Goal: Navigation & Orientation: Find specific page/section

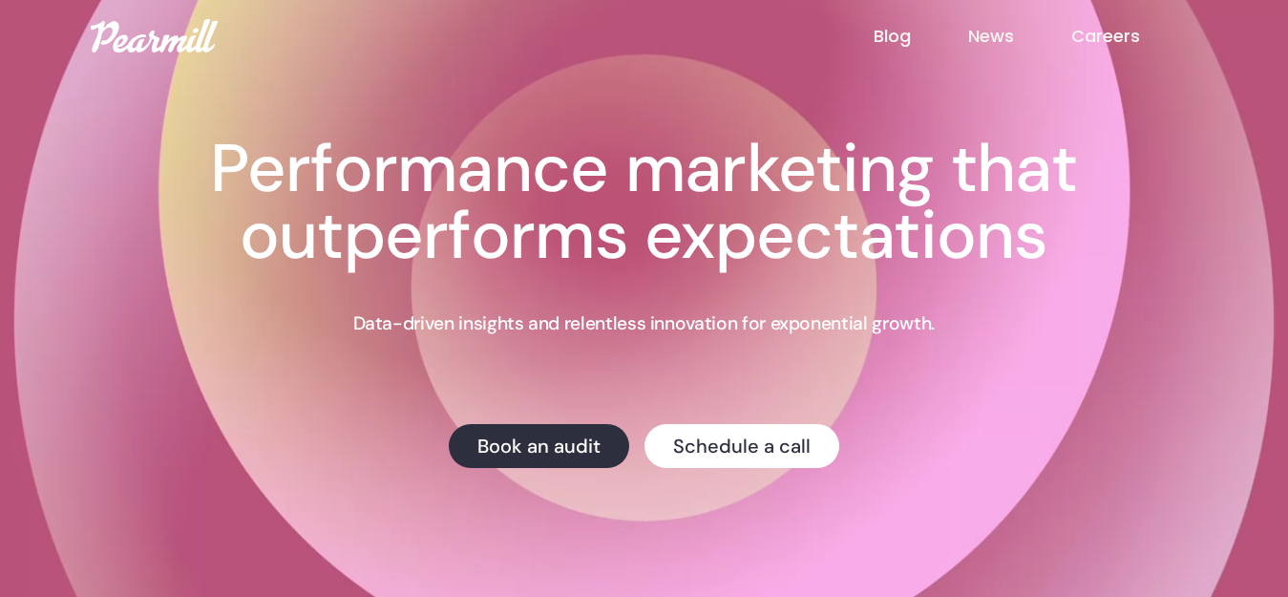
click at [905, 33] on link "Blog" at bounding box center [921, 36] width 95 height 25
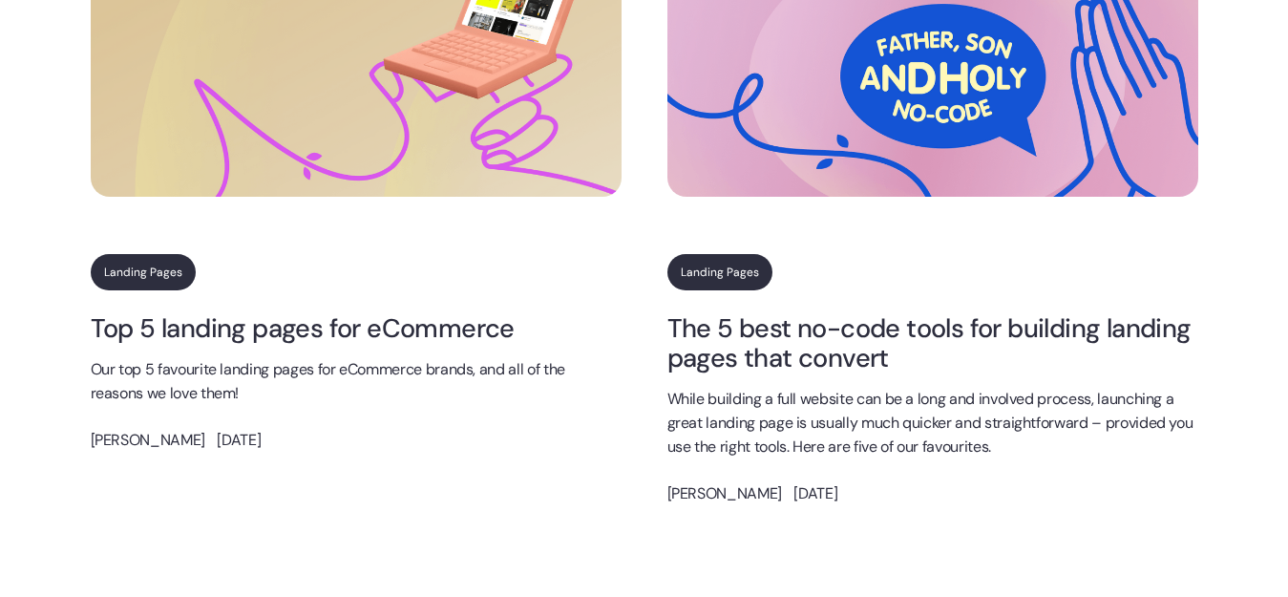
scroll to position [2846, 0]
